Goal: Information Seeking & Learning: Understand process/instructions

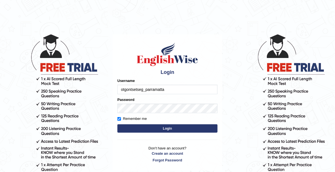
click at [184, 128] on button "Login" at bounding box center [168, 128] width 100 height 8
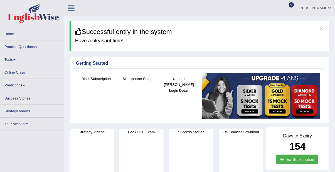
click at [37, 47] on span at bounding box center [36, 47] width 2 height 1
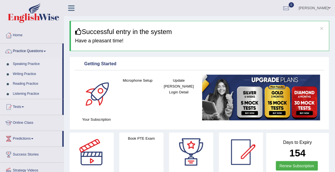
click at [33, 66] on link "Speaking Practice" at bounding box center [36, 64] width 52 height 10
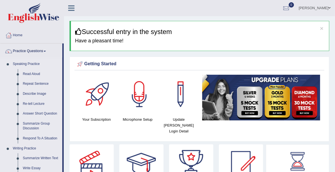
click at [35, 74] on link "Read Aloud" at bounding box center [41, 74] width 42 height 10
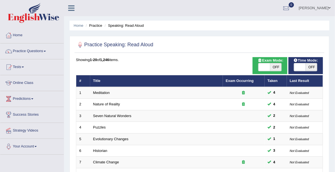
click at [98, 94] on link "Meditation" at bounding box center [101, 93] width 17 height 4
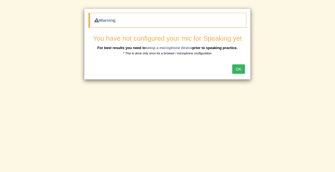
click at [239, 69] on button "OK" at bounding box center [239, 68] width 13 height 9
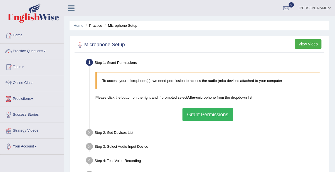
click at [206, 115] on button "Grant Permissions" at bounding box center [208, 114] width 51 height 13
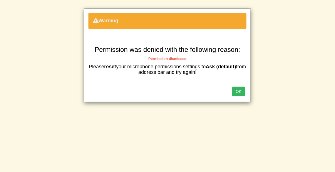
click at [240, 90] on button "OK" at bounding box center [239, 91] width 13 height 9
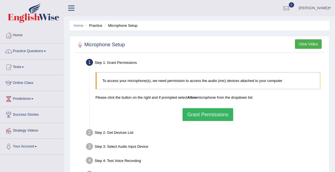
click at [33, 53] on link "Practice Questions" at bounding box center [32, 50] width 64 height 14
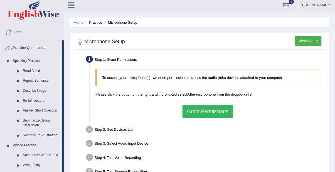
scroll to position [8, 0]
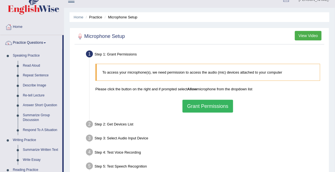
click at [50, 130] on div at bounding box center [167, 86] width 335 height 172
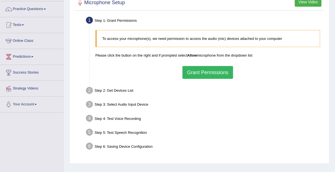
scroll to position [0, 0]
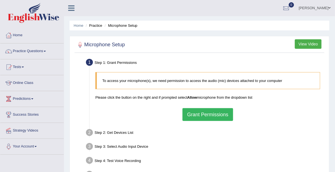
click at [307, 46] on button "View Video" at bounding box center [308, 43] width 27 height 9
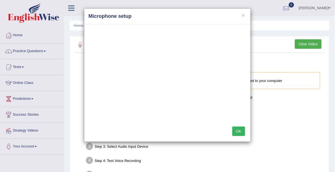
click at [238, 133] on button "OK" at bounding box center [239, 130] width 13 height 9
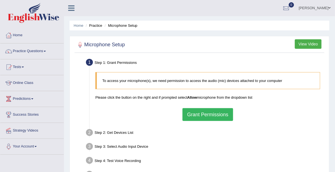
click at [42, 55] on link "Practice Questions" at bounding box center [32, 50] width 64 height 14
